Goal: Navigation & Orientation: Find specific page/section

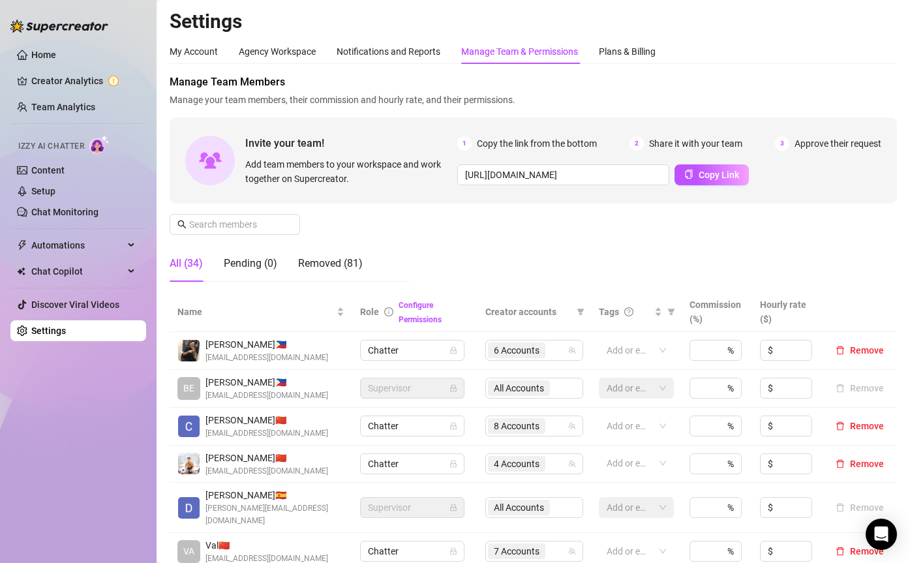
click at [62, 96] on ul "Home Creator Analytics Team Analytics Izzy AI Chatter Content Setup Chat Monito…" at bounding box center [78, 192] width 136 height 307
click at [63, 102] on link "Team Analytics" at bounding box center [63, 107] width 64 height 10
